Goal: Task Accomplishment & Management: Manage account settings

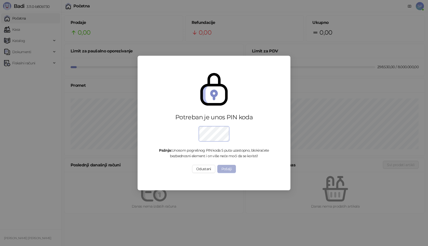
click at [227, 171] on button "Pošalji" at bounding box center [226, 169] width 19 height 8
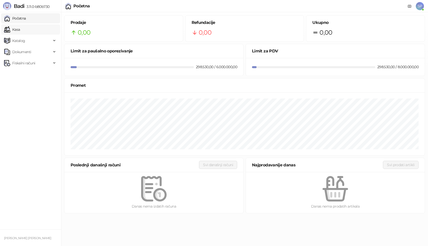
click at [20, 29] on link "Kasa" at bounding box center [12, 29] width 16 height 10
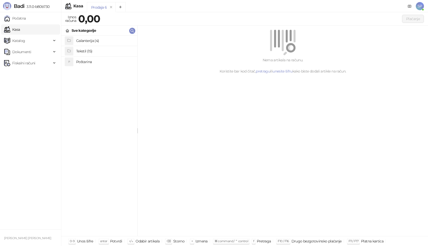
click at [105, 62] on h4 "Poštarina" at bounding box center [104, 62] width 57 height 8
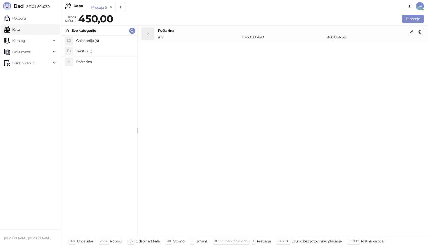
click at [94, 48] on h4 "Tekstil (15)" at bounding box center [104, 51] width 57 height 8
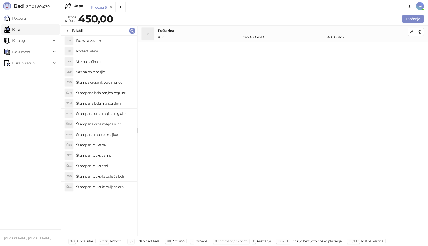
click at [68, 30] on icon at bounding box center [67, 31] width 1 height 2
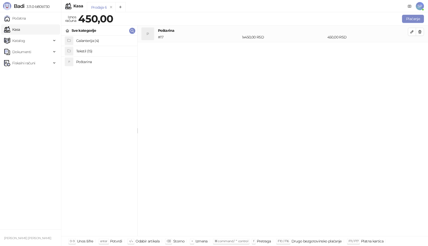
click at [108, 42] on h4 "Galanterija (4)" at bounding box center [104, 41] width 57 height 8
click at [68, 31] on icon at bounding box center [67, 31] width 4 height 4
click at [88, 50] on h4 "Tekstil (15)" at bounding box center [104, 51] width 57 height 8
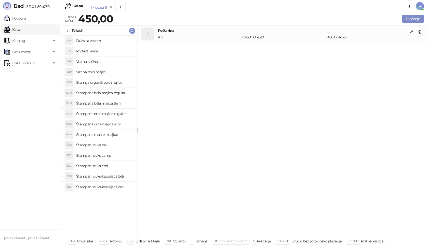
click at [70, 31] on div "Tekstil" at bounding box center [73, 31] width 17 height 6
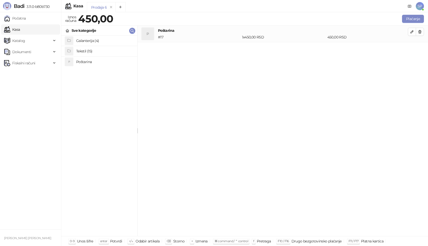
click at [90, 39] on h4 "Galanterija (4)" at bounding box center [104, 41] width 57 height 8
drag, startPoint x: 5, startPoint y: 239, endPoint x: 47, endPoint y: 240, distance: 42.3
click at [47, 240] on div "SAŠA PETROVIĆ GR STRIMER" at bounding box center [30, 238] width 55 height 12
drag, startPoint x: 35, startPoint y: 210, endPoint x: 32, endPoint y: 210, distance: 3.3
click at [40, 154] on ul "Početna Kasa Katalog Dokumenti Fiskalni računi" at bounding box center [30, 120] width 61 height 217
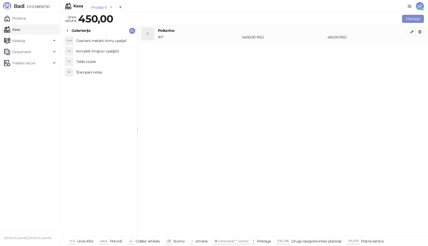
click at [421, 8] on span "SP" at bounding box center [420, 6] width 8 height 8
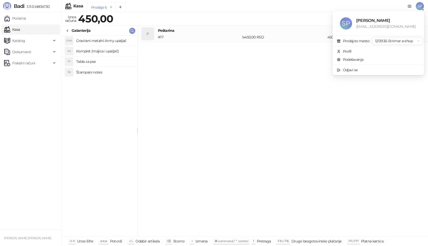
click at [229, 101] on div "P Poštarina # 17 1 x 450,00 RSD 450,00 RSD" at bounding box center [283, 131] width 290 height 211
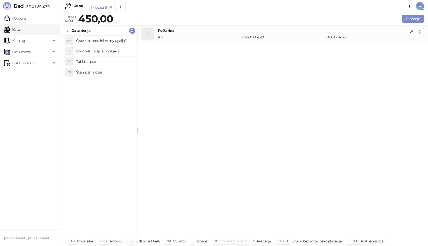
click at [421, 30] on icon "button" at bounding box center [420, 32] width 4 height 4
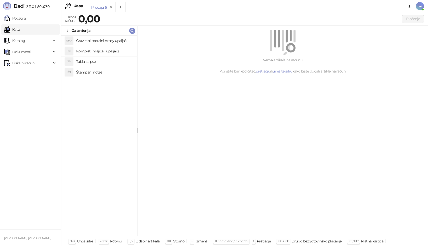
click at [417, 4] on span "SP" at bounding box center [420, 6] width 8 height 8
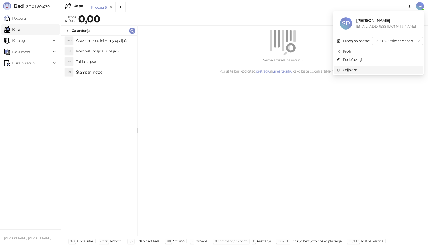
click at [354, 70] on div "Odjavi se" at bounding box center [350, 70] width 15 height 6
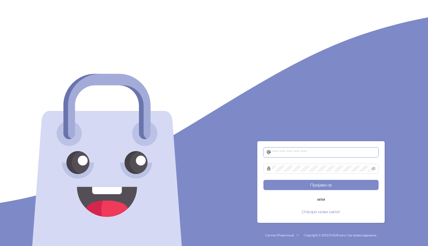
click at [287, 153] on input "text" at bounding box center [323, 152] width 103 height 6
type input "**********"
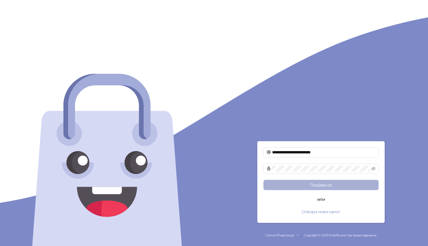
click at [318, 184] on button "Пријави се" at bounding box center [320, 185] width 115 height 10
